Goal: Check status: Check status

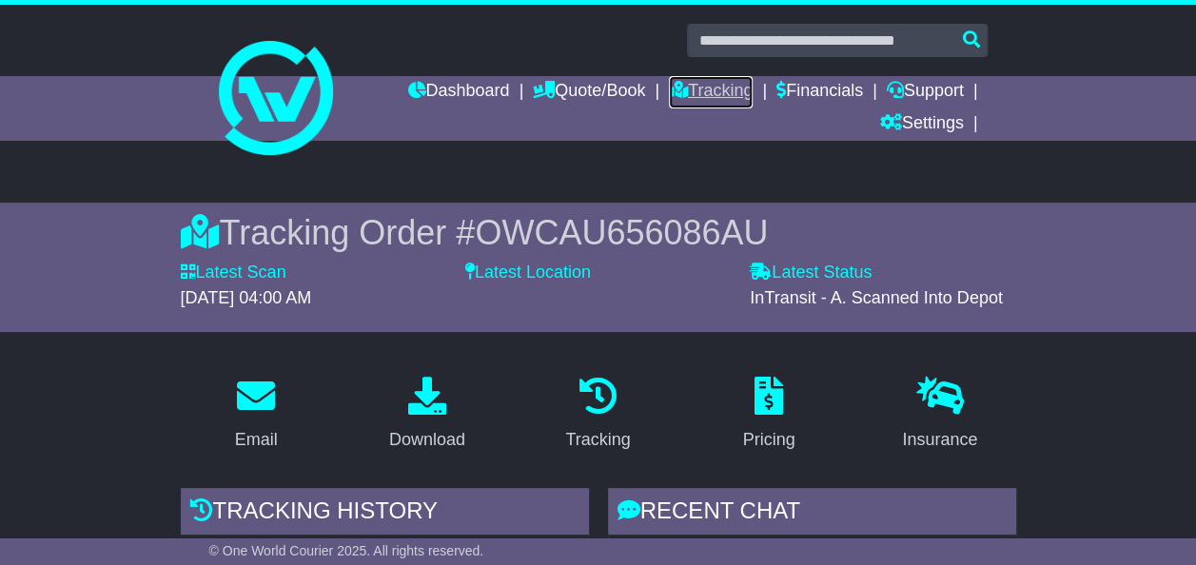
click at [706, 93] on link "Tracking" at bounding box center [711, 92] width 84 height 32
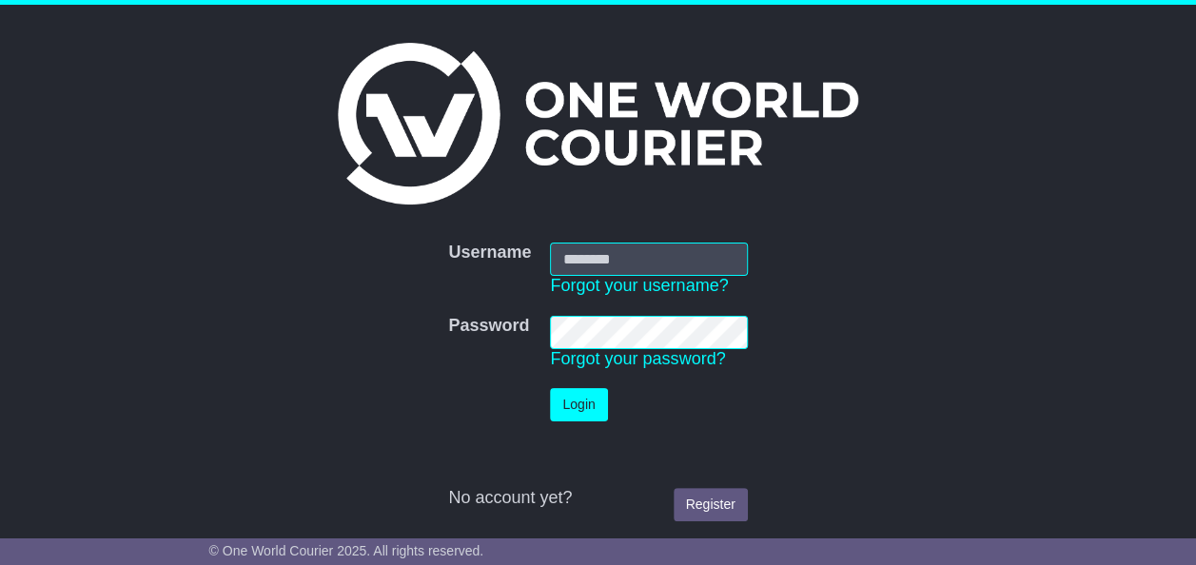
type input "**********"
click at [588, 396] on button "Login" at bounding box center [578, 404] width 57 height 33
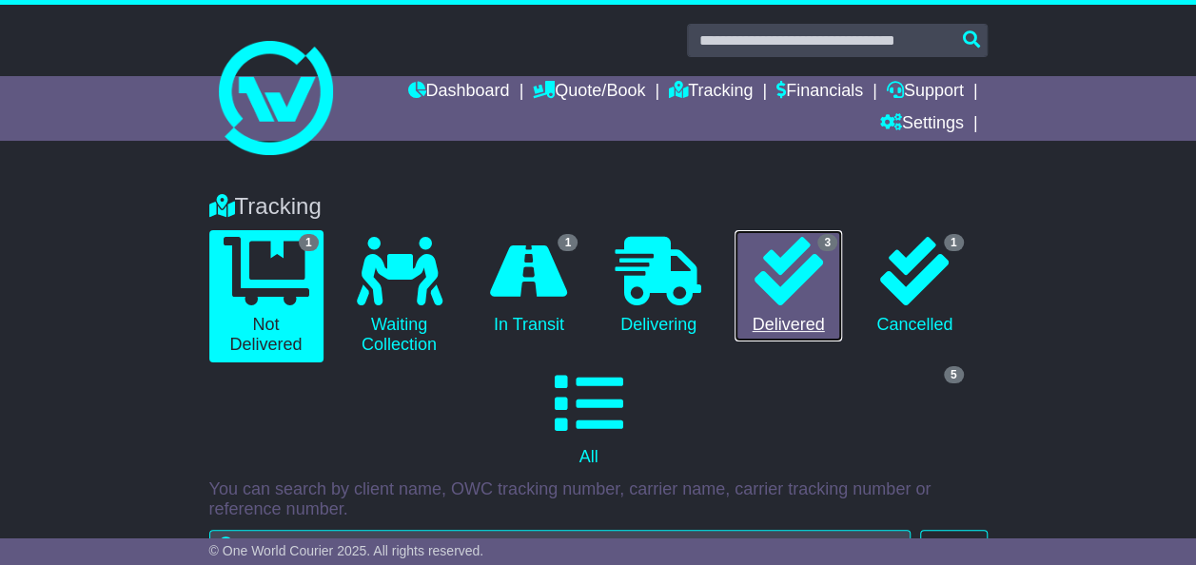
click at [809, 310] on link "3 Delivered" at bounding box center [789, 286] width 108 height 112
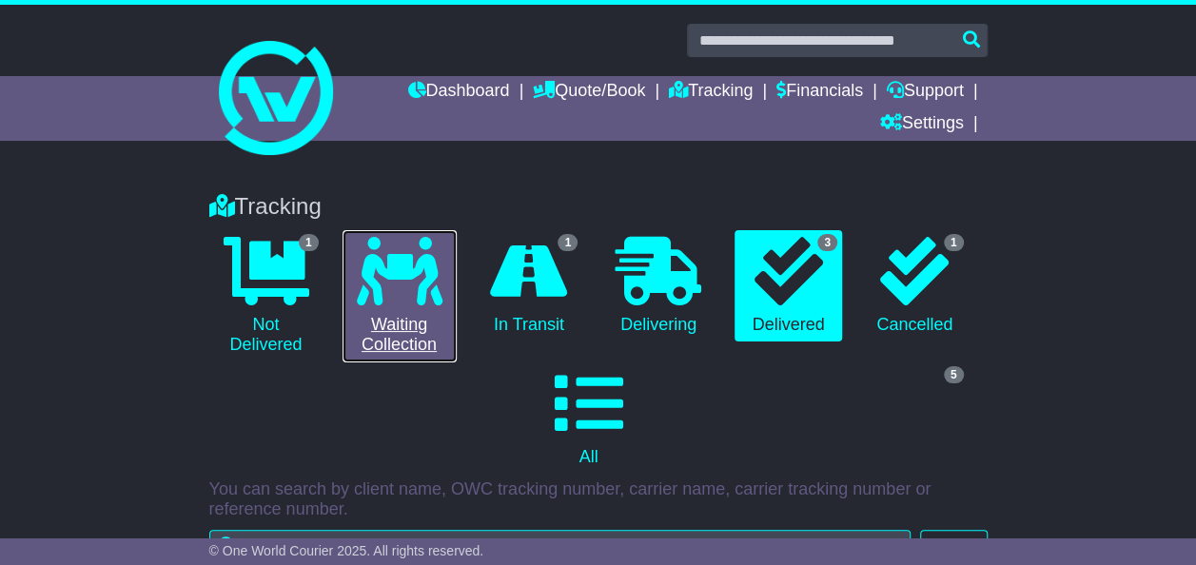
click at [390, 335] on link "0 Waiting Collection" at bounding box center [400, 296] width 114 height 132
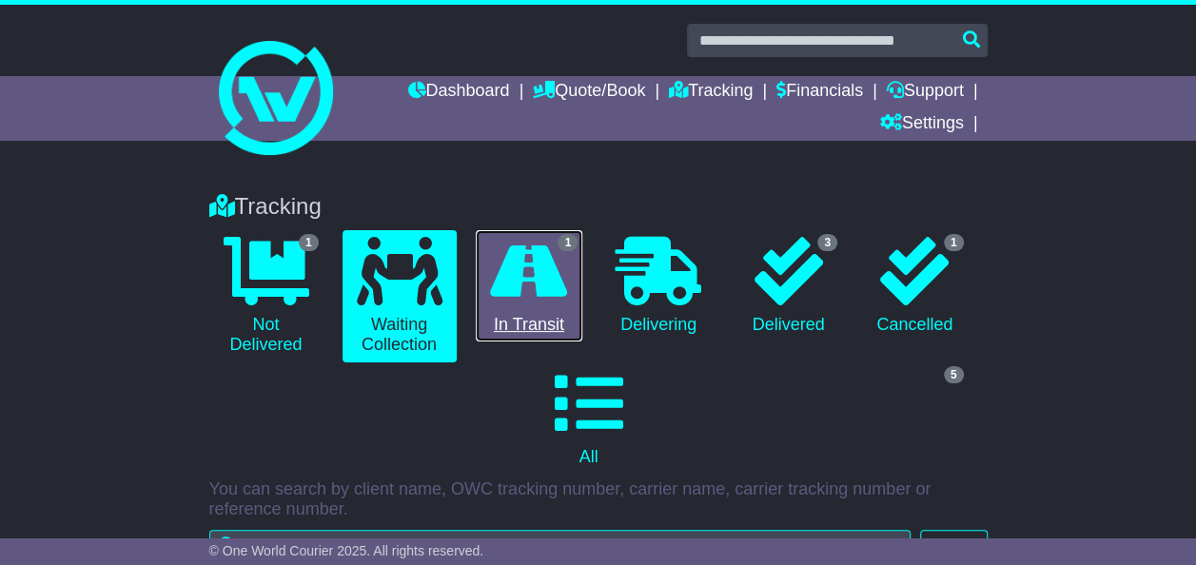
click at [537, 327] on link "1 In Transit" at bounding box center [530, 286] width 108 height 112
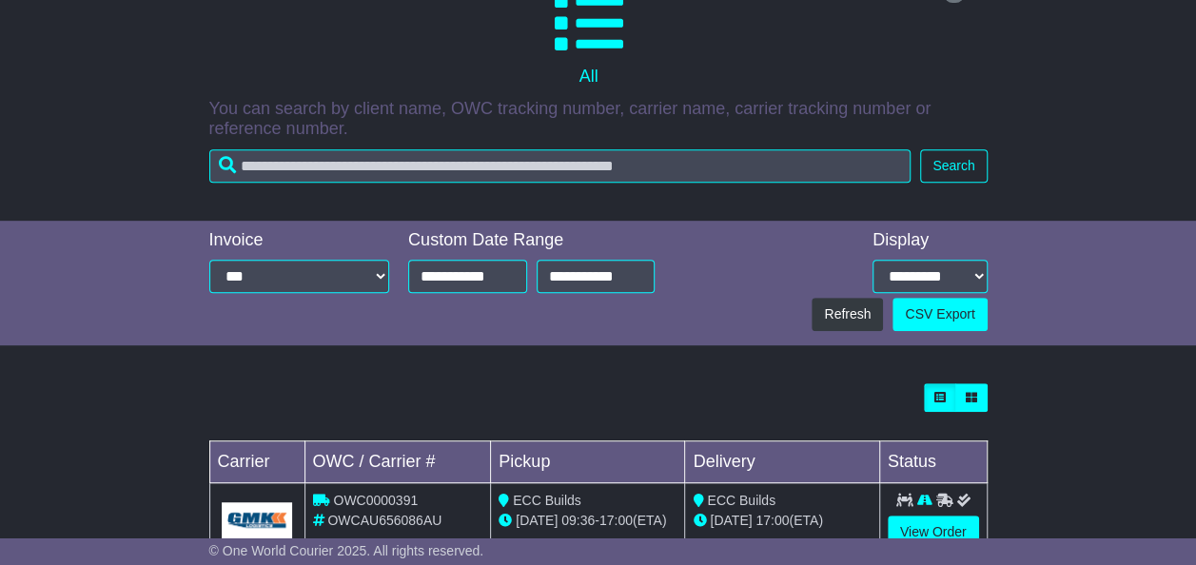
scroll to position [438, 0]
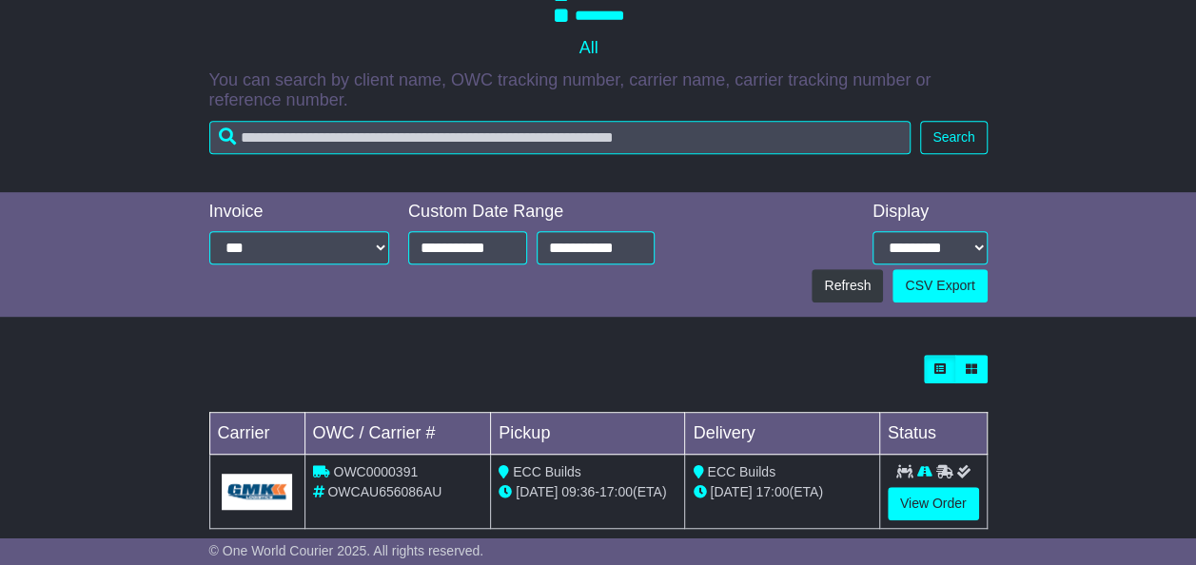
scroll to position [438, 0]
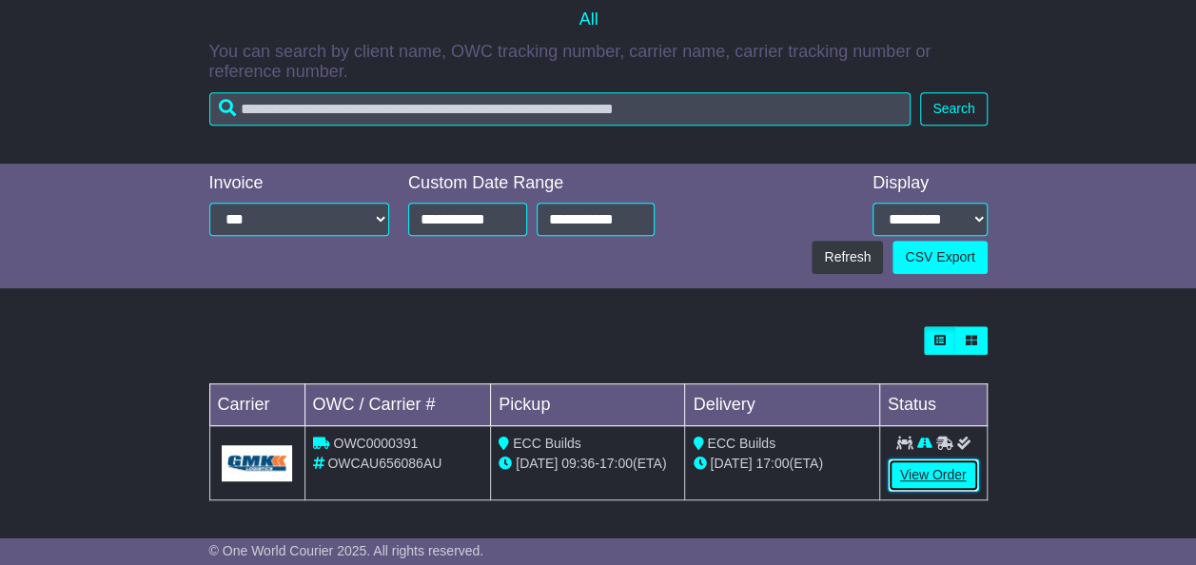
drag, startPoint x: 947, startPoint y: 481, endPoint x: 925, endPoint y: 489, distance: 23.2
click at [946, 481] on link "View Order" at bounding box center [933, 475] width 91 height 33
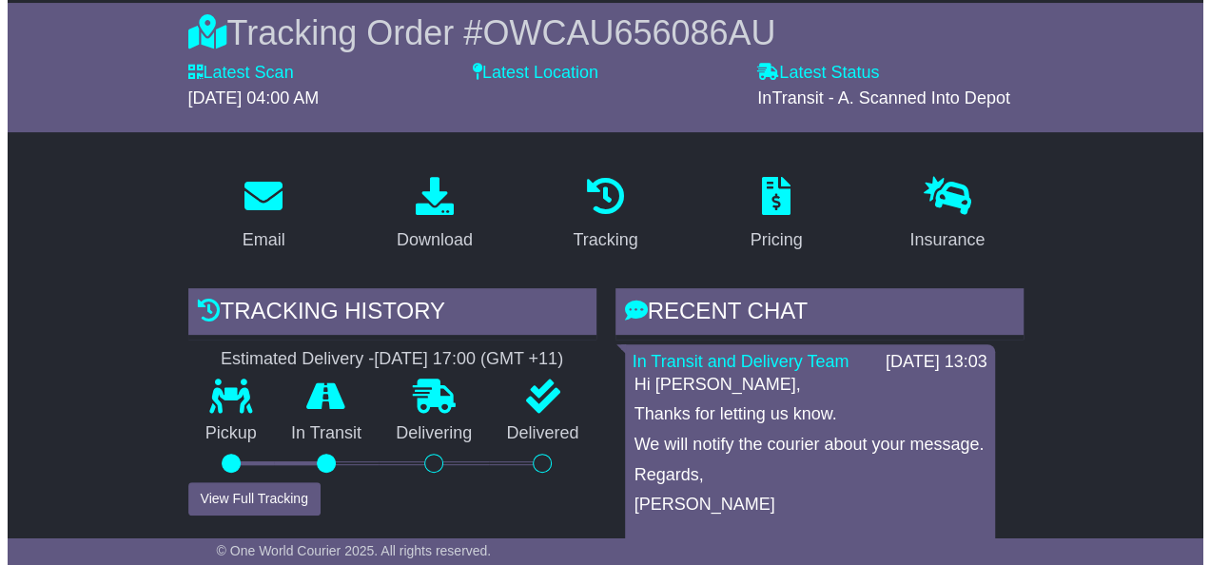
scroll to position [381, 0]
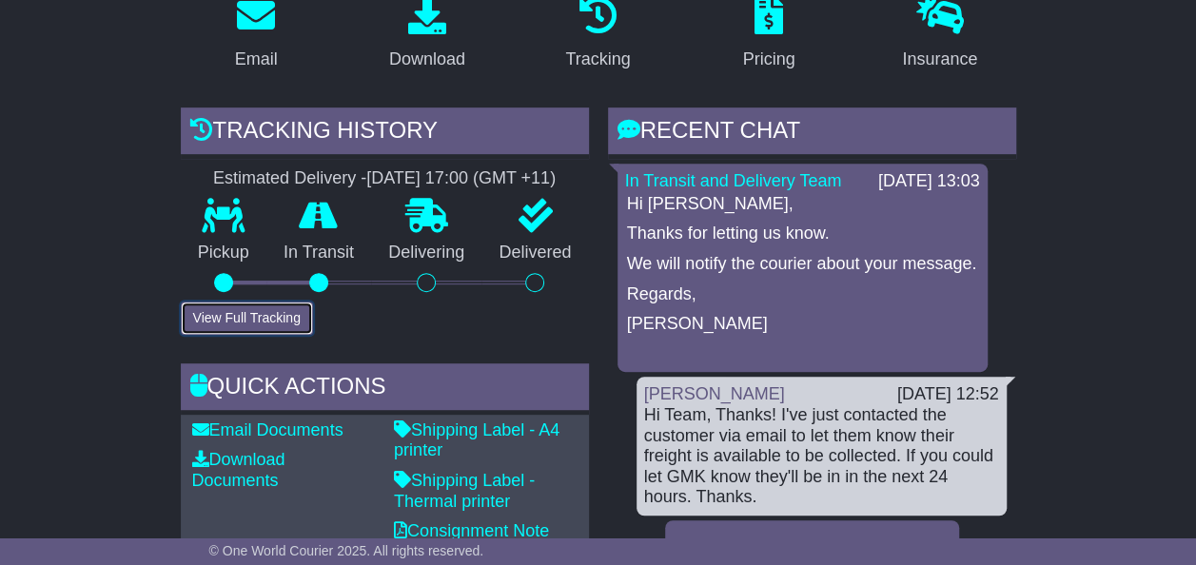
click at [270, 318] on button "View Full Tracking" at bounding box center [247, 318] width 132 height 33
